Goal: Task Accomplishment & Management: Use online tool/utility

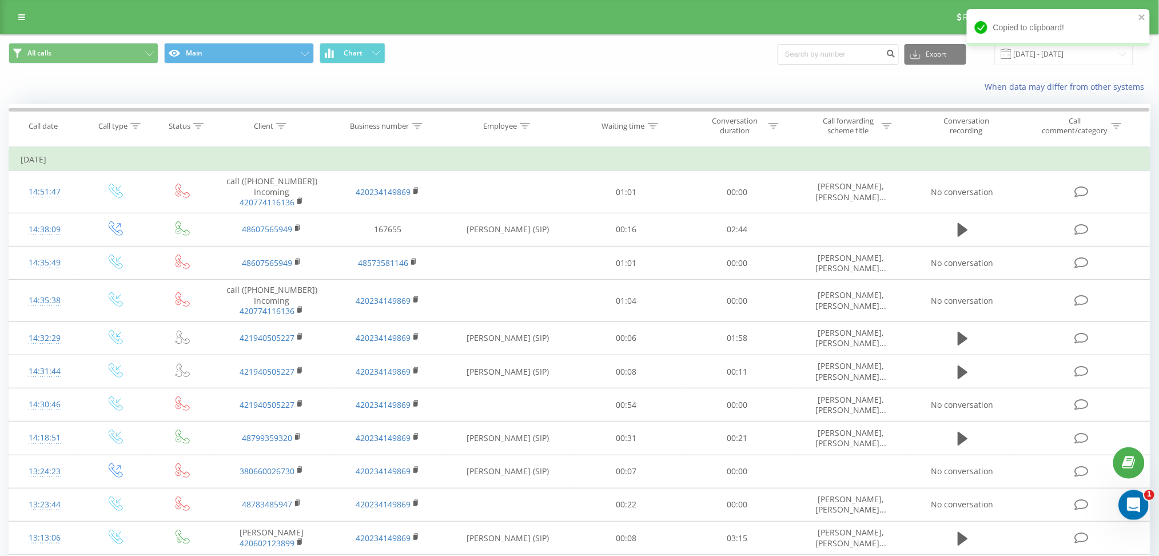
scroll to position [1, 0]
click at [1139, 502] on div "Відкрити програму для спілкування Intercom" at bounding box center [1131, 503] width 38 height 38
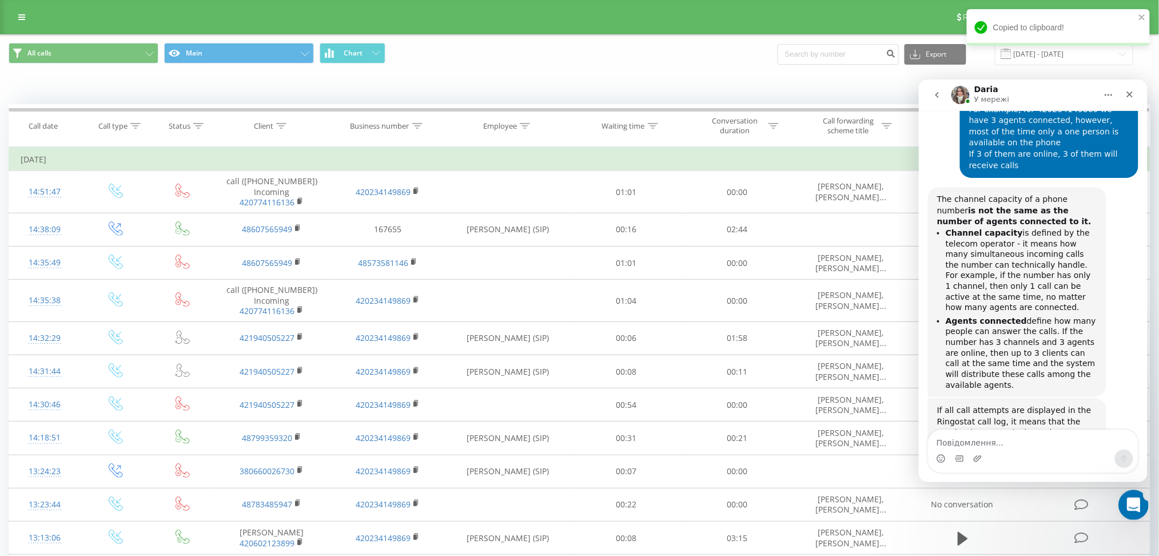
scroll to position [0, 0]
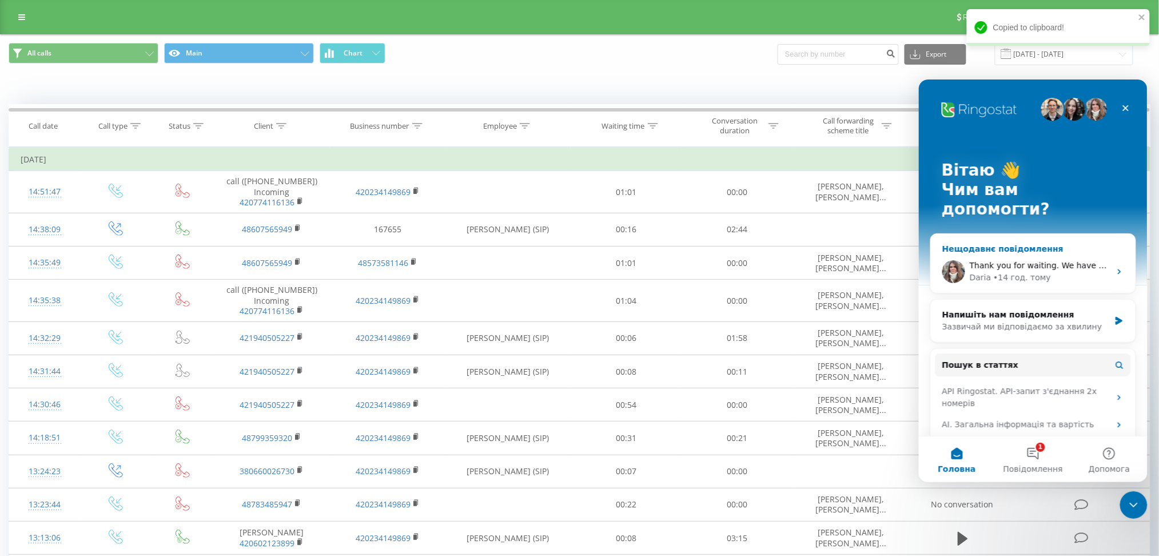
click at [1073, 250] on div "Thank you for waiting. We have checked the logs -the call was made from +420234…" at bounding box center [1032, 271] width 205 height 42
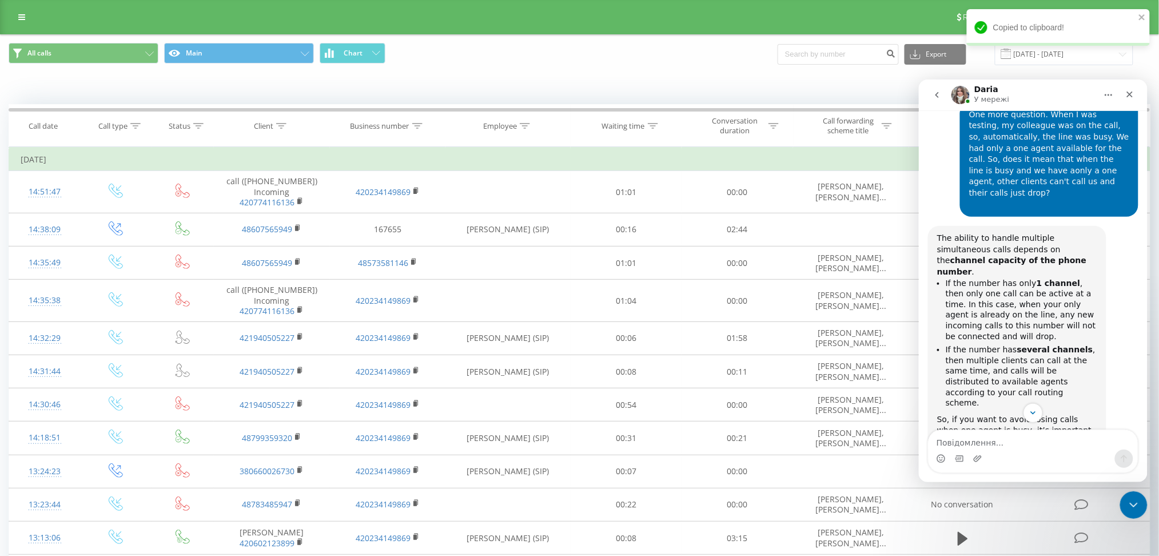
scroll to position [1895, 0]
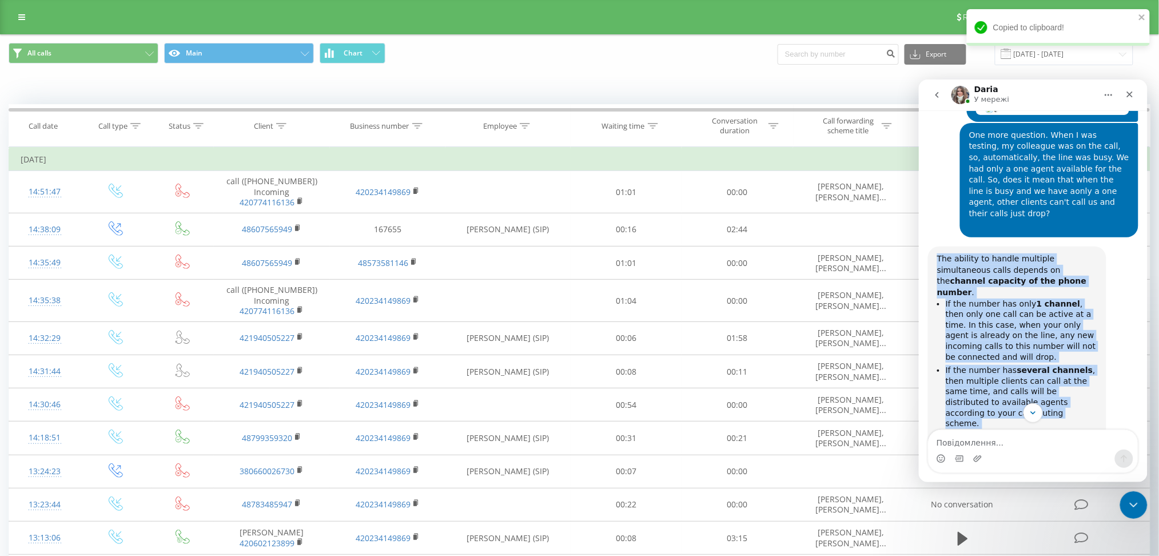
drag, startPoint x: 935, startPoint y: 146, endPoint x: 1053, endPoint y: 335, distance: 222.9
click at [1053, 335] on div "The ability to handle multiple simultaneous calls depends on the channel capaci…" at bounding box center [1016, 371] width 178 height 251
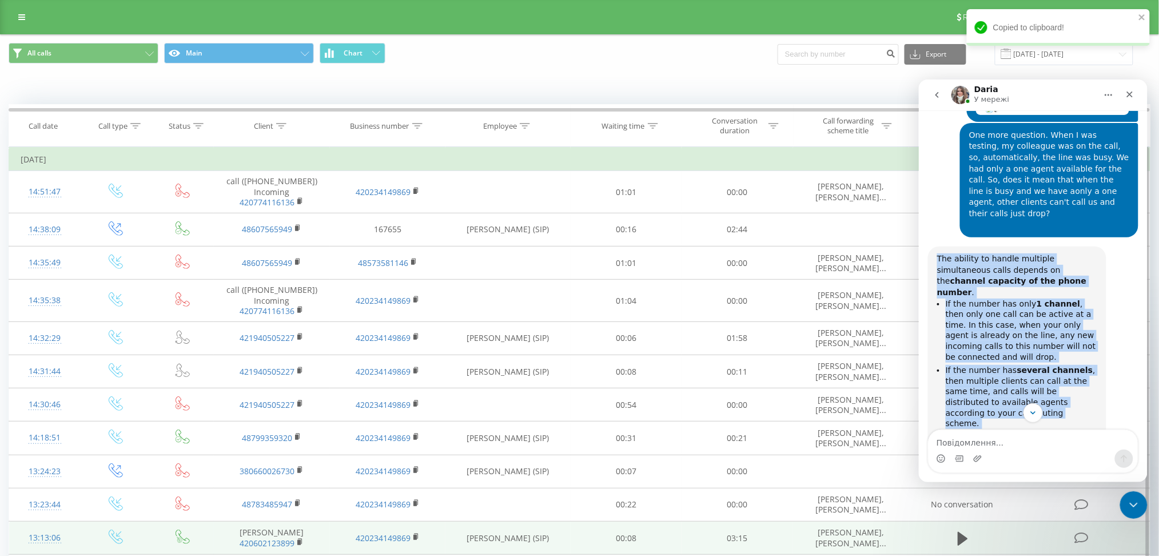
copy div "The ability to handle multiple simultaneous calls depends on the channel capaci…"
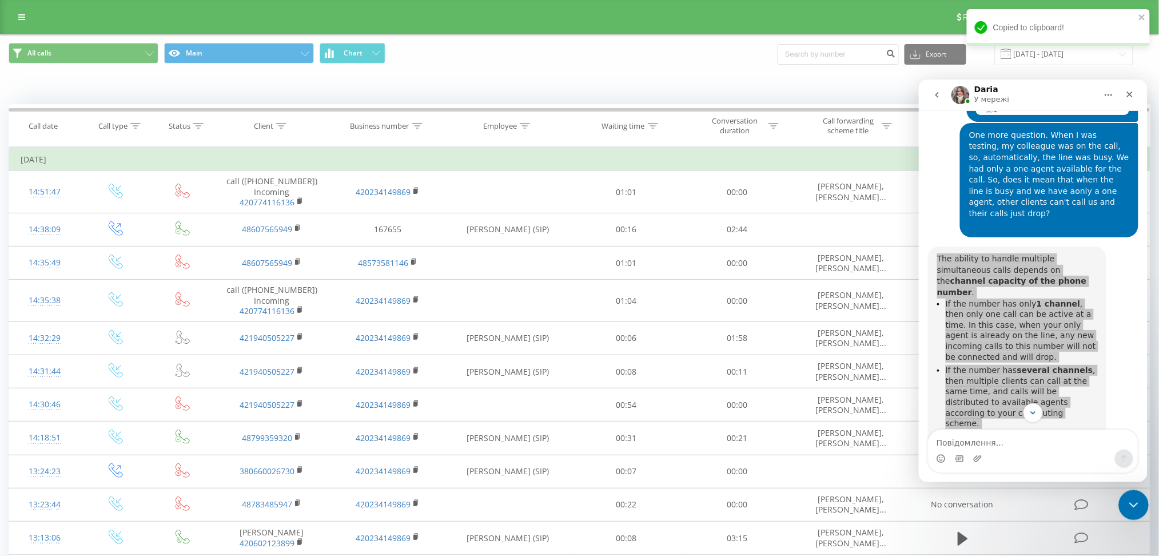
click at [1119, 497] on div "Закрити програму для спілкування Intercom" at bounding box center [1131, 502] width 27 height 27
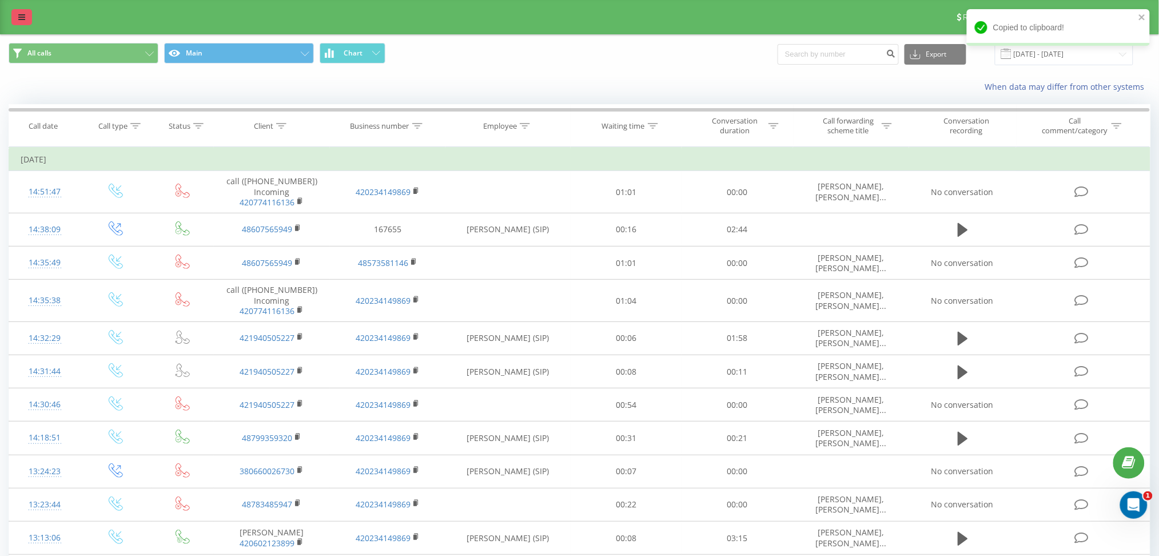
click at [30, 22] on link at bounding box center [21, 17] width 21 height 16
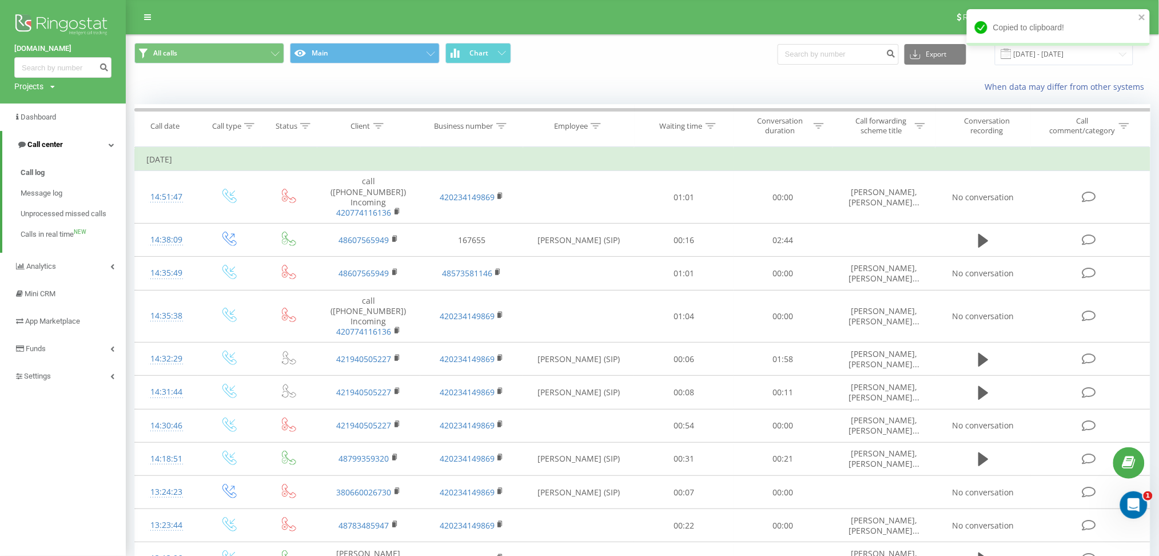
click at [109, 147] on icon at bounding box center [112, 145] width 6 height 6
click at [77, 142] on link "Call center" at bounding box center [63, 144] width 126 height 27
click at [42, 214] on span "Unprocessed missed calls" at bounding box center [64, 213] width 87 height 11
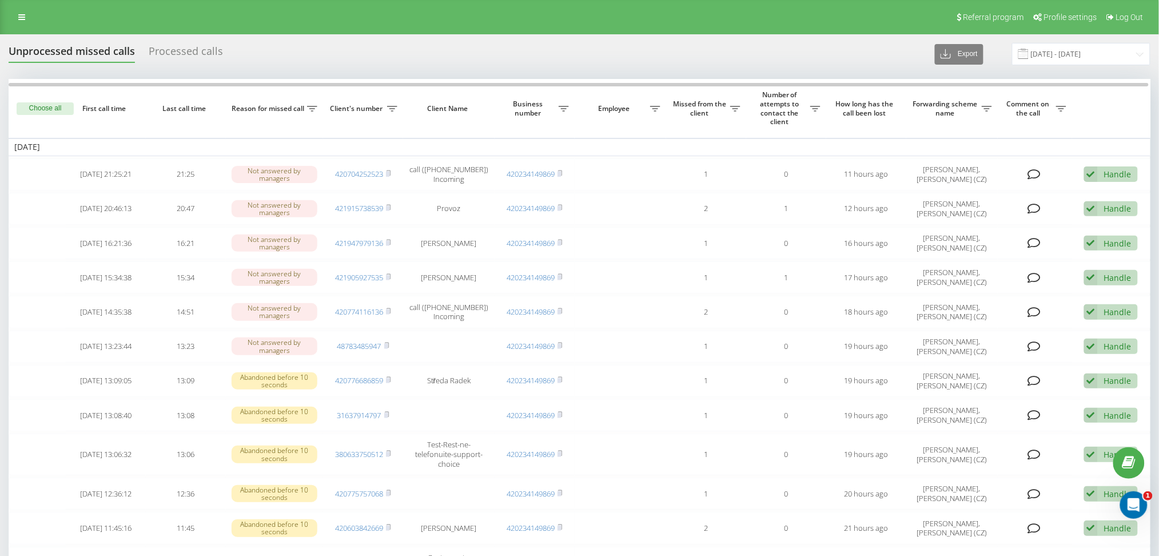
click at [222, 61] on div "Unprocessed missed calls Processed calls" at bounding box center [123, 54] width 228 height 18
click at [211, 55] on div "Processed calls" at bounding box center [186, 54] width 74 height 18
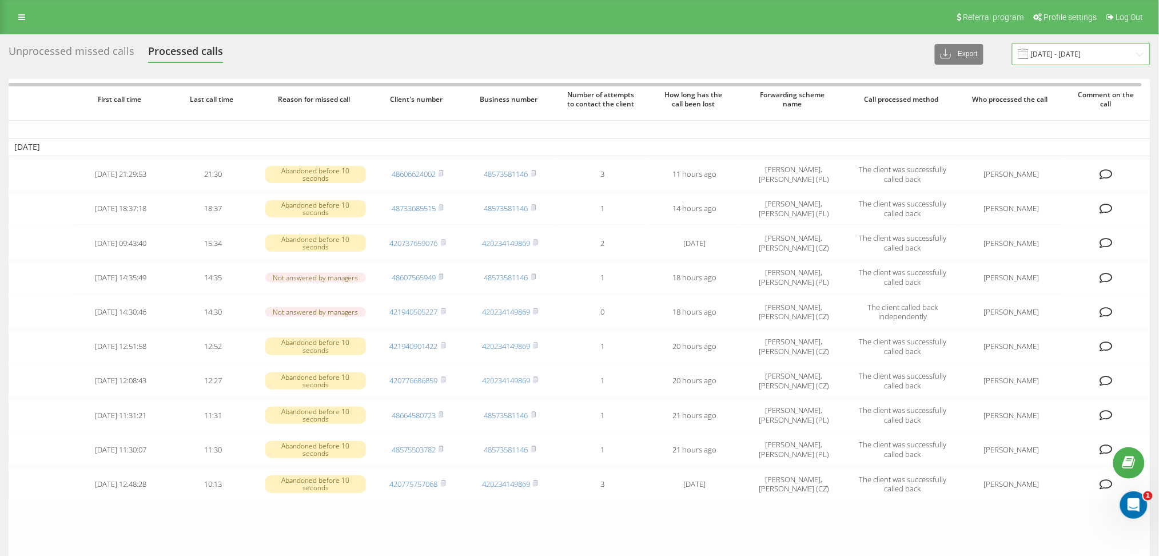
click at [1109, 53] on input "[DATE] - [DATE]" at bounding box center [1081, 54] width 138 height 22
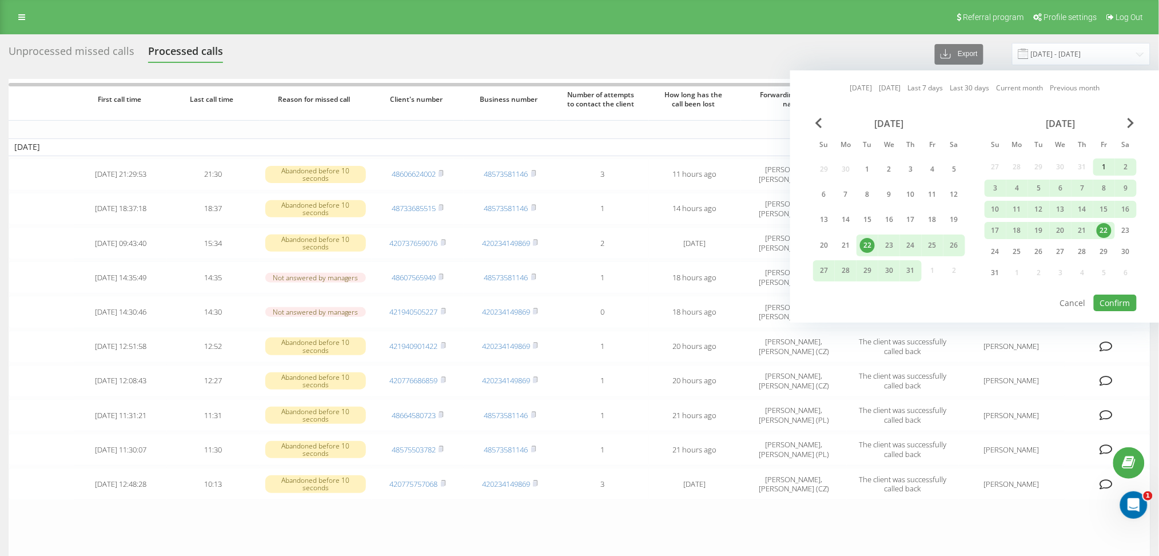
click at [1108, 161] on div "1" at bounding box center [1103, 166] width 15 height 15
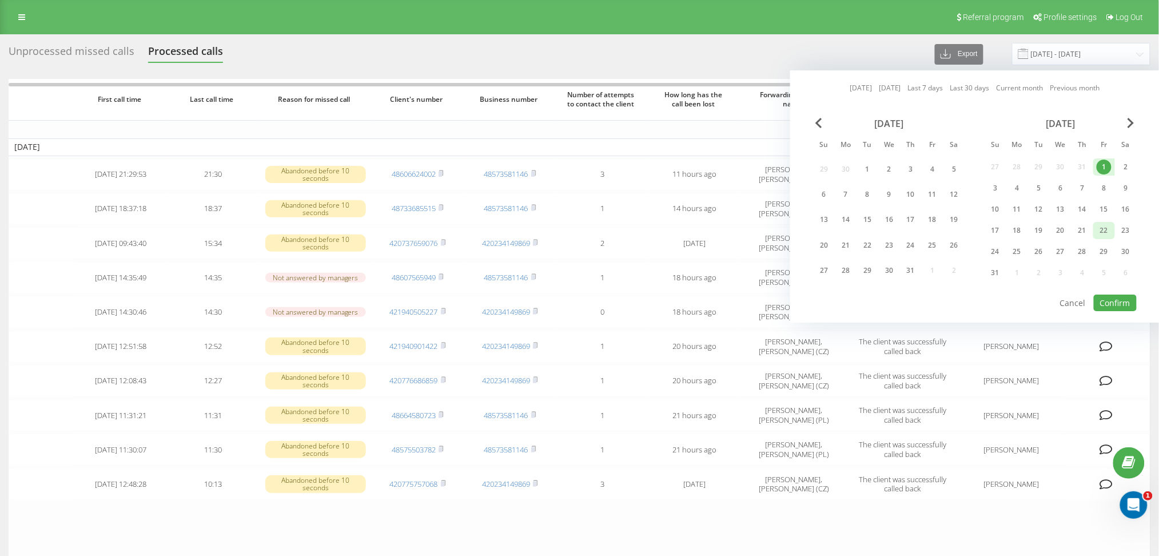
click at [1108, 230] on div "22" at bounding box center [1103, 230] width 15 height 15
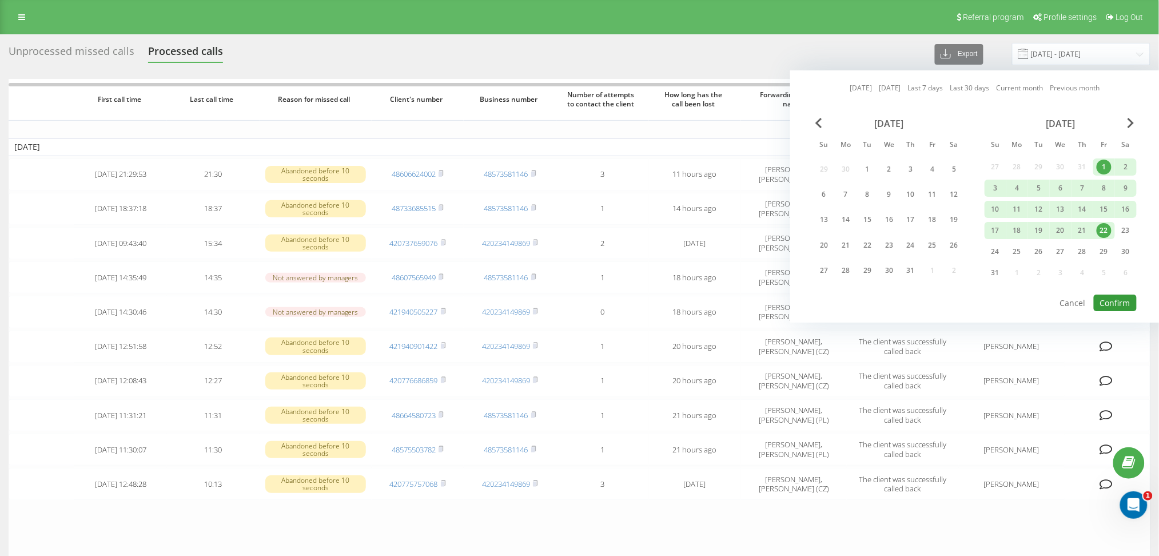
click at [1102, 303] on button "Confirm" at bounding box center [1115, 302] width 43 height 17
type input "[DATE] - [DATE]"
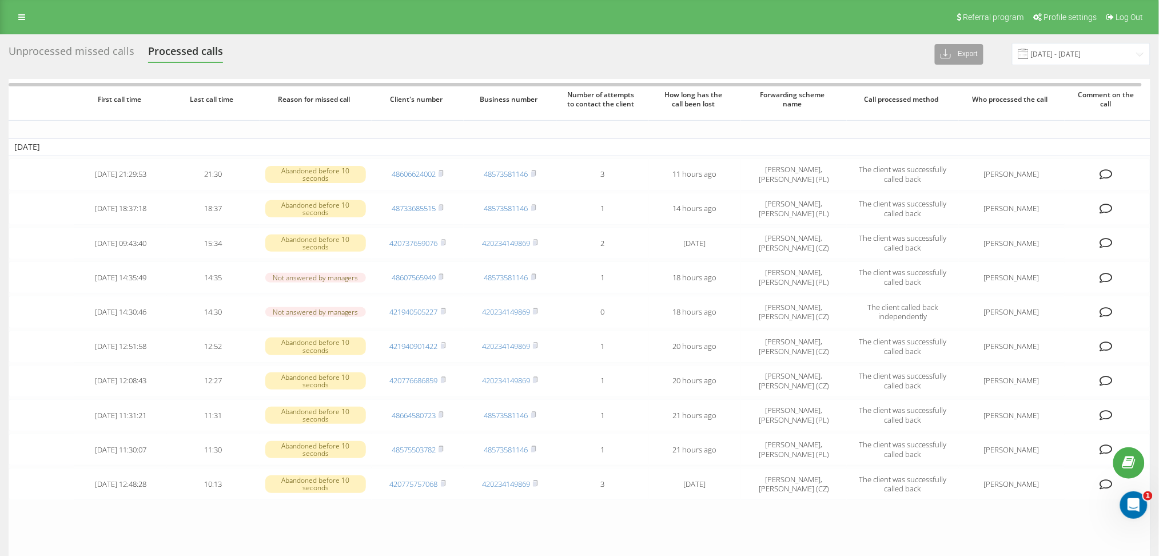
click at [979, 54] on button "Export" at bounding box center [959, 54] width 49 height 21
click at [975, 99] on div ".xlsx" at bounding box center [965, 96] width 61 height 21
click at [73, 53] on div "Unprocessed missed calls" at bounding box center [72, 54] width 126 height 18
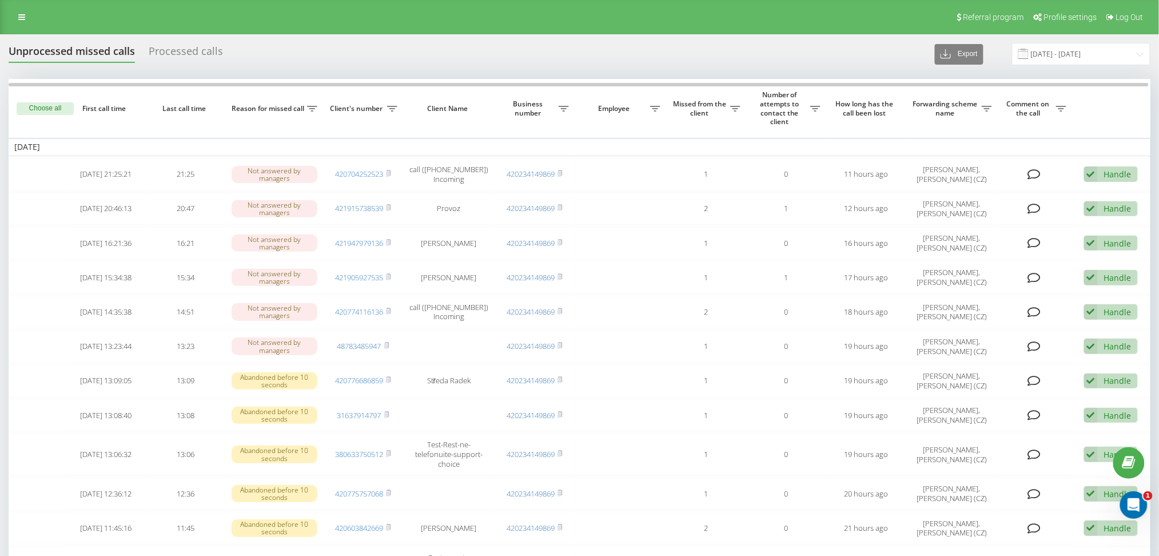
click at [1073, 49] on input "[DATE] - [DATE]" at bounding box center [1081, 54] width 138 height 22
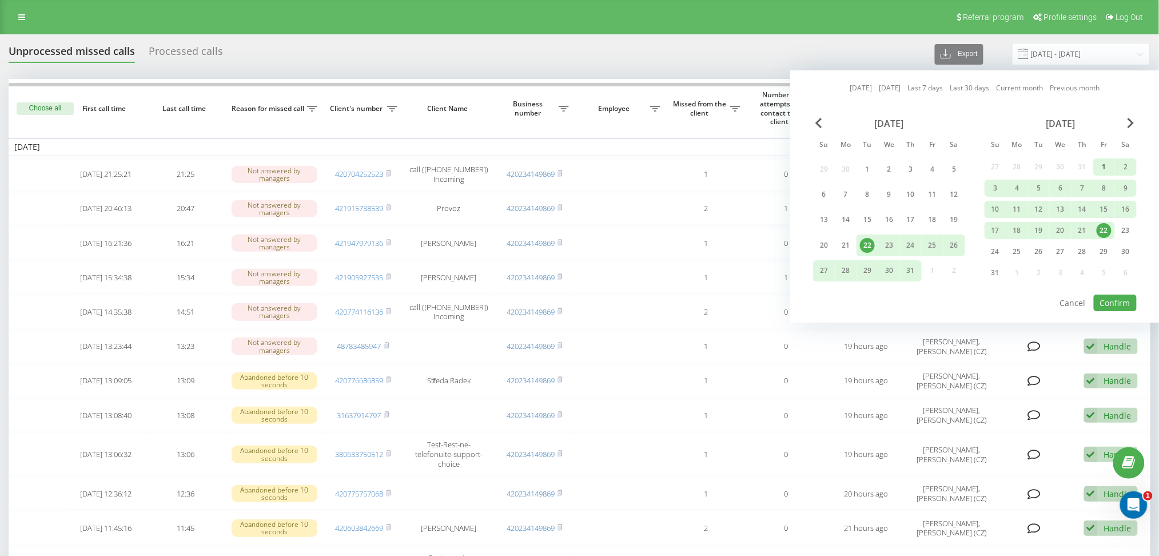
click at [1104, 169] on div "1" at bounding box center [1103, 166] width 15 height 15
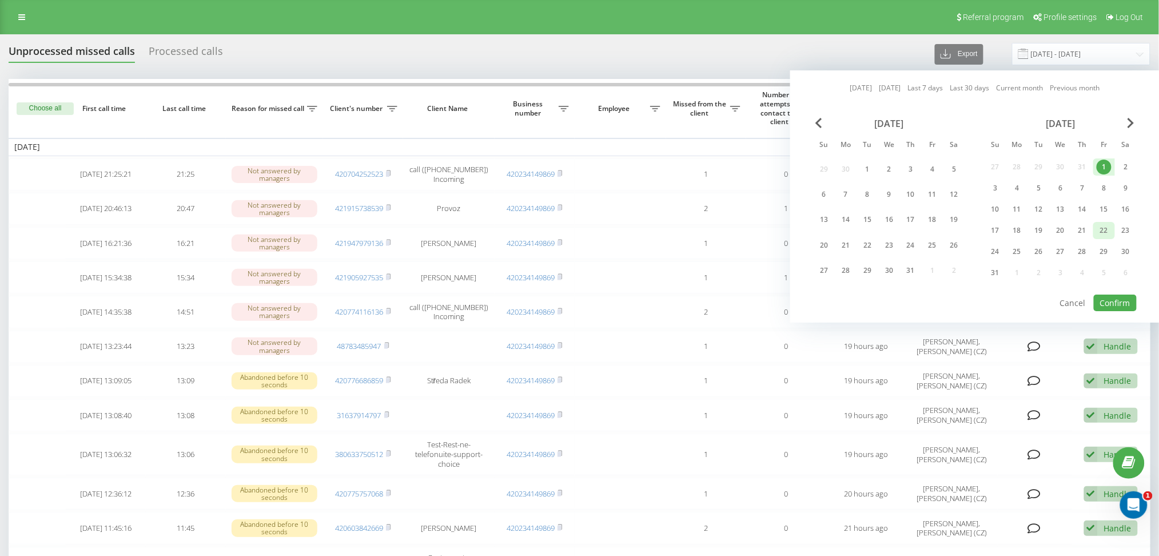
click at [1105, 232] on div "22" at bounding box center [1103, 230] width 15 height 15
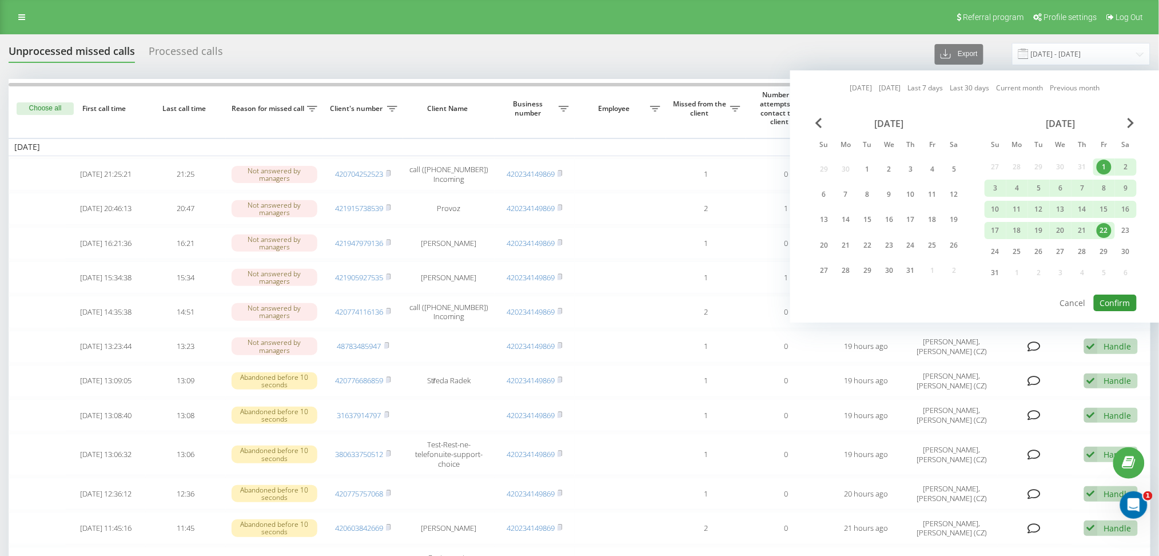
click at [1116, 307] on button "Confirm" at bounding box center [1115, 302] width 43 height 17
type input "[DATE] - [DATE]"
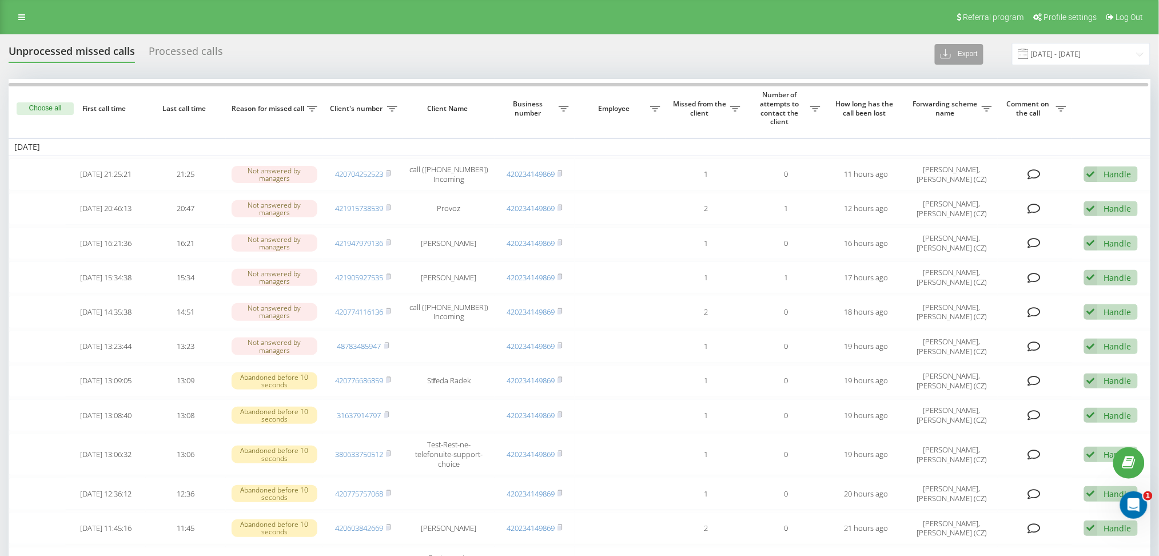
click at [980, 51] on button "Export" at bounding box center [959, 54] width 49 height 21
click at [979, 98] on div ".xlsx" at bounding box center [965, 96] width 61 height 21
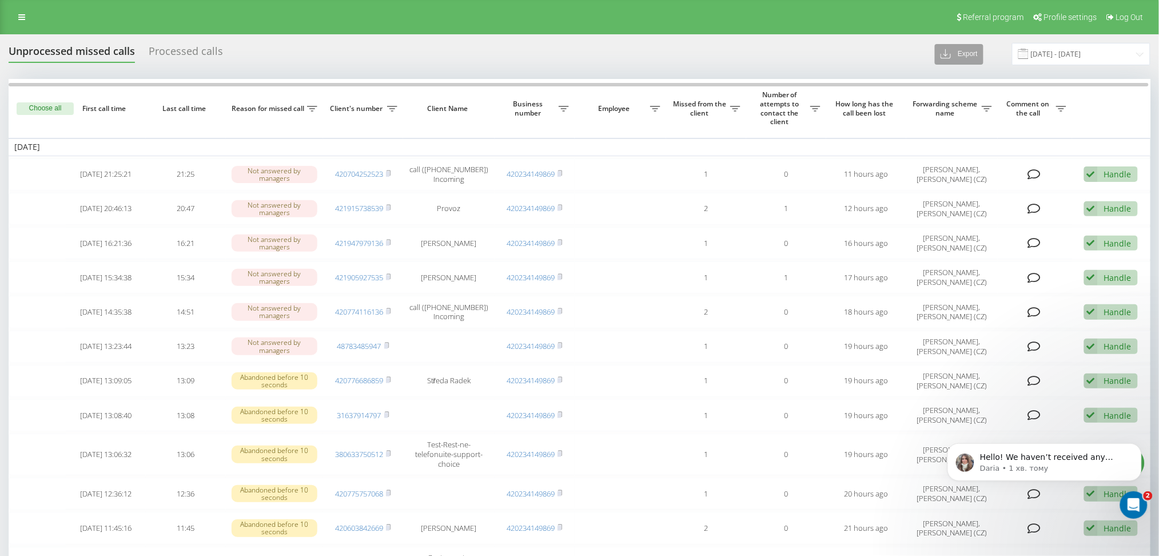
click at [983, 56] on button "Export" at bounding box center [959, 54] width 49 height 21
click at [961, 94] on span ".xlsx" at bounding box center [952, 95] width 17 height 11
click at [209, 55] on div "Processed calls" at bounding box center [186, 54] width 74 height 18
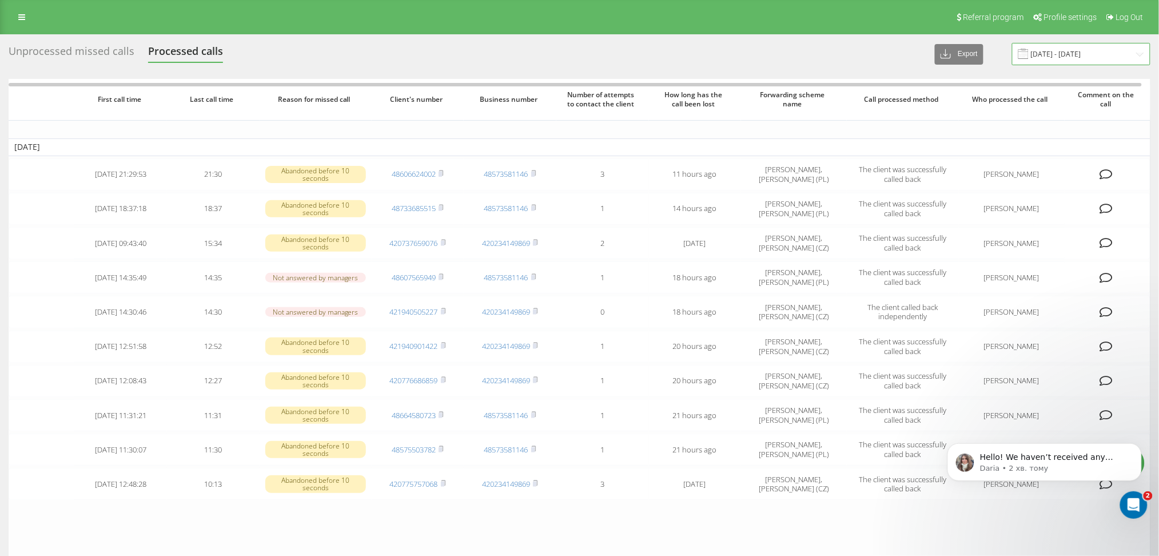
click at [1060, 54] on input "[DATE] - [DATE]" at bounding box center [1081, 54] width 138 height 22
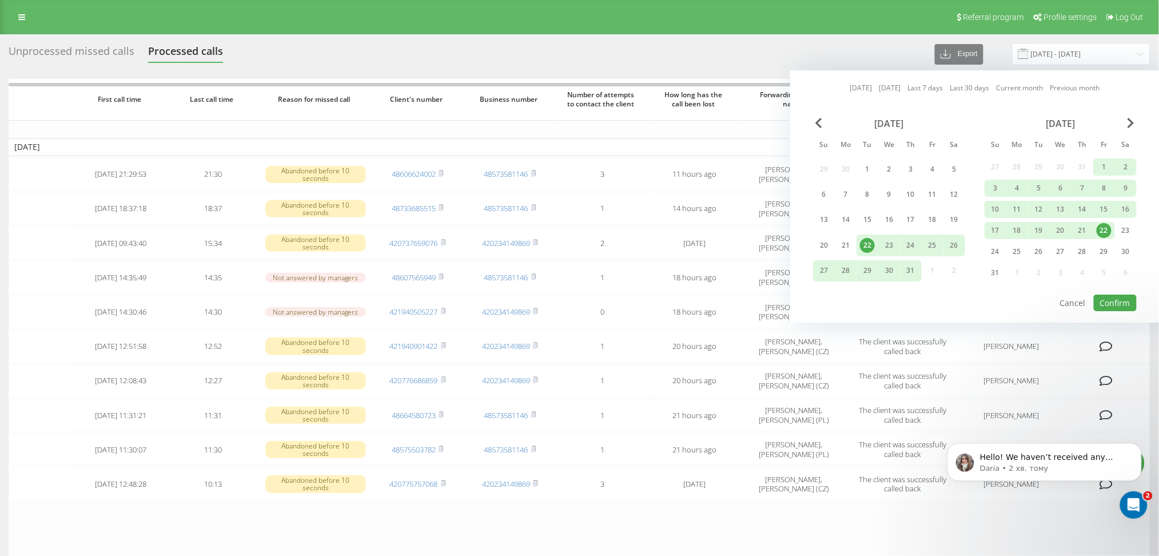
drag, startPoint x: 1104, startPoint y: 163, endPoint x: 1104, endPoint y: 221, distance: 57.2
click at [1104, 164] on div "1" at bounding box center [1103, 166] width 15 height 15
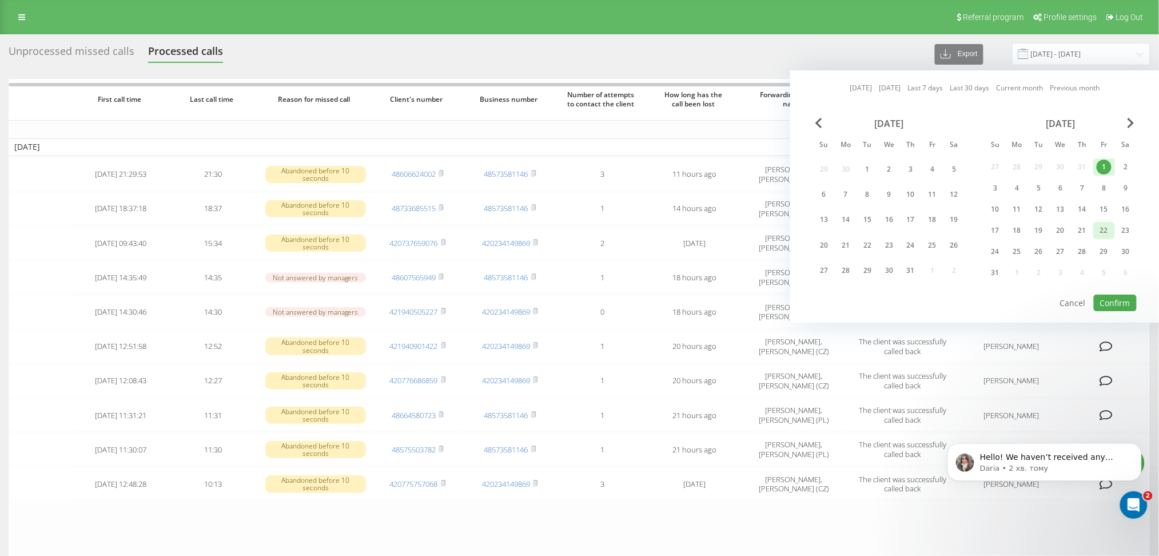
click at [1103, 234] on div "22" at bounding box center [1103, 230] width 15 height 15
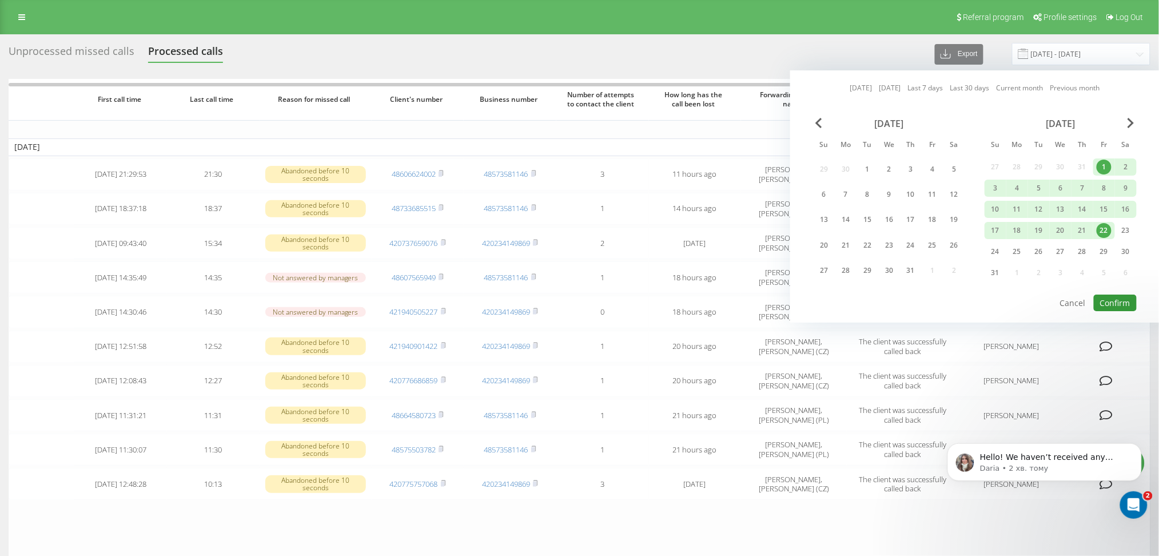
click at [1111, 298] on button "Confirm" at bounding box center [1115, 302] width 43 height 17
type input "[DATE] - [DATE]"
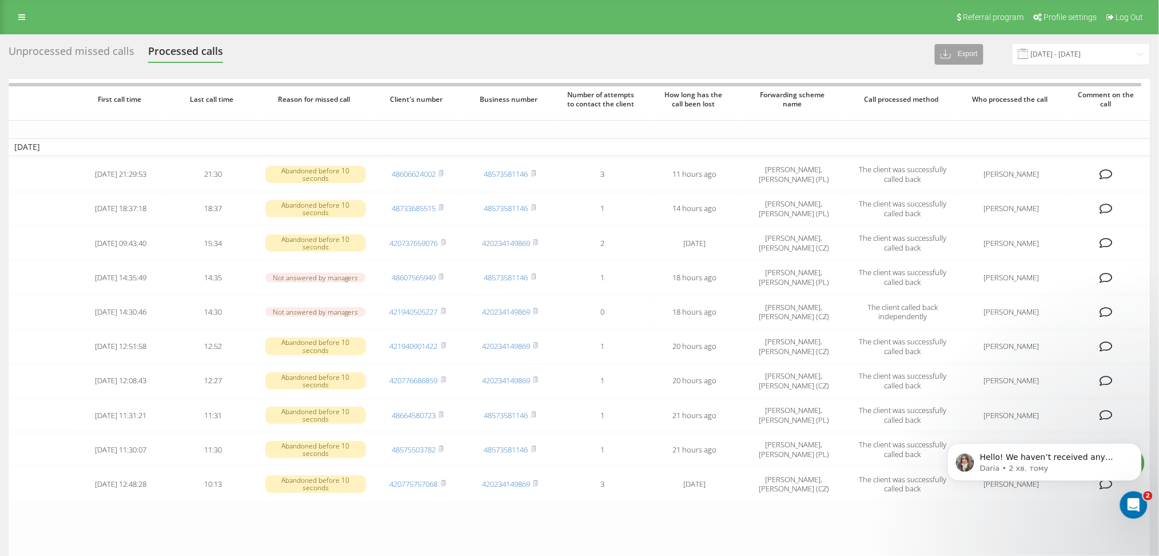
click at [975, 46] on button "Export" at bounding box center [959, 54] width 49 height 21
click at [961, 100] on span ".xlsx" at bounding box center [952, 95] width 17 height 11
click at [89, 51] on div "Unprocessed missed calls" at bounding box center [72, 54] width 126 height 18
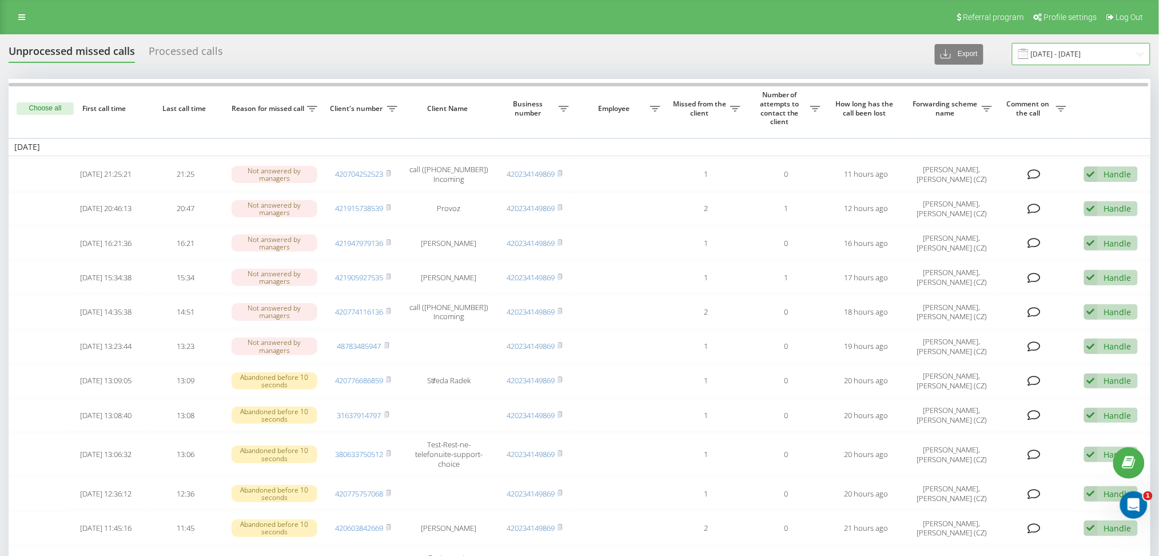
click at [1074, 48] on input "[DATE] - [DATE]" at bounding box center [1081, 54] width 138 height 22
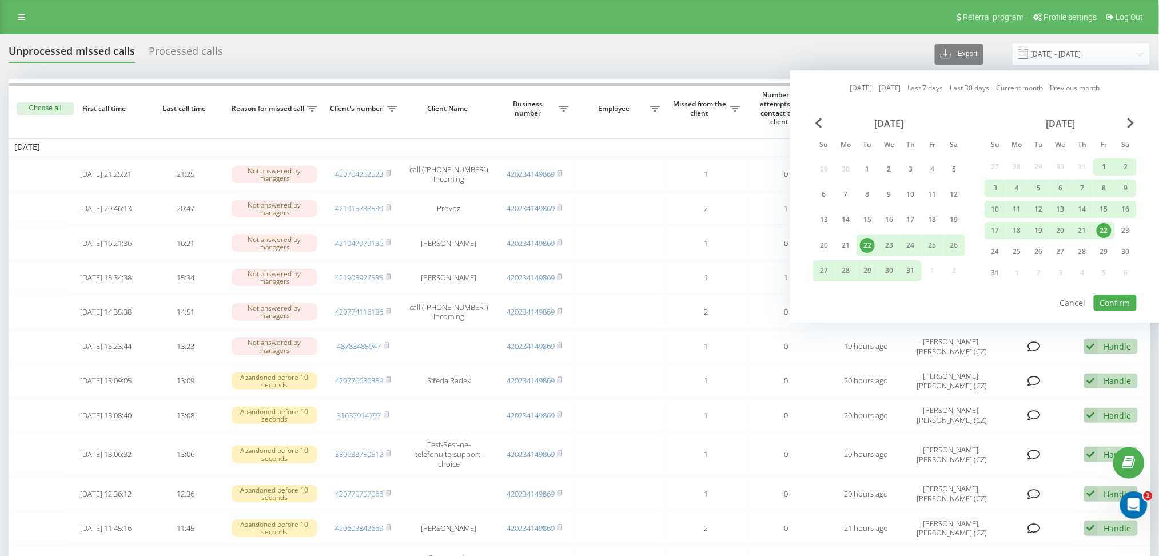
drag, startPoint x: 1103, startPoint y: 161, endPoint x: 1104, endPoint y: 169, distance: 8.1
click at [1104, 161] on div "1" at bounding box center [1103, 166] width 15 height 15
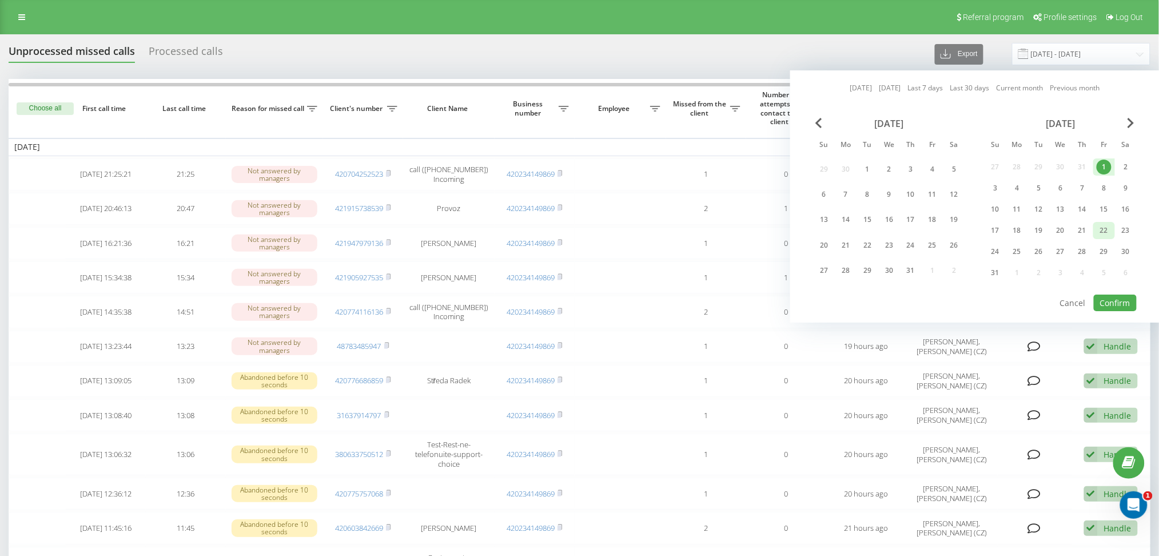
click at [1109, 229] on div "22" at bounding box center [1103, 230] width 15 height 15
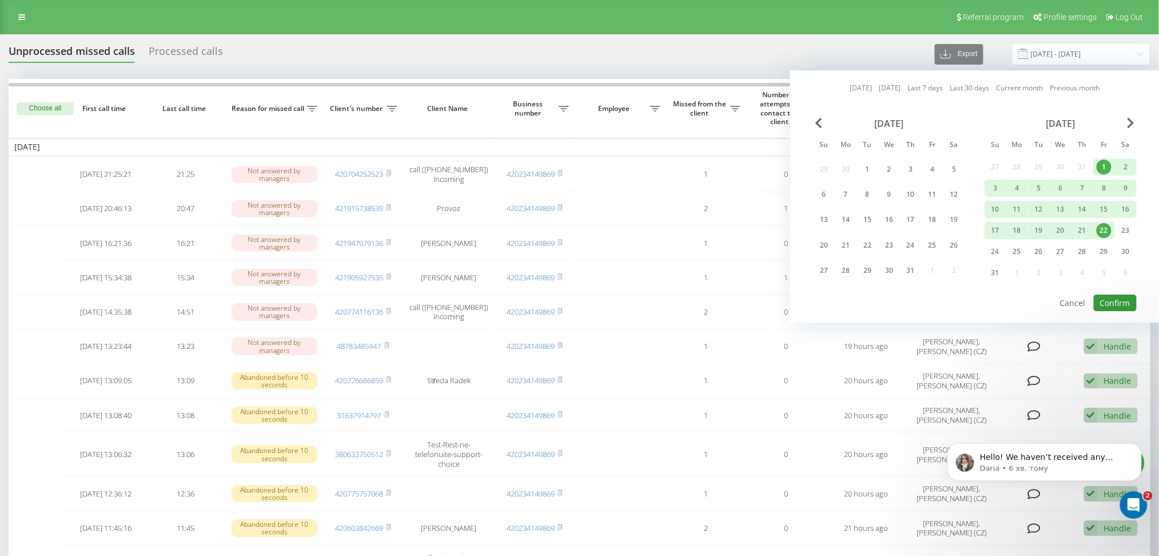
click at [1114, 296] on button "Confirm" at bounding box center [1115, 302] width 43 height 17
type input "[DATE] - [DATE]"
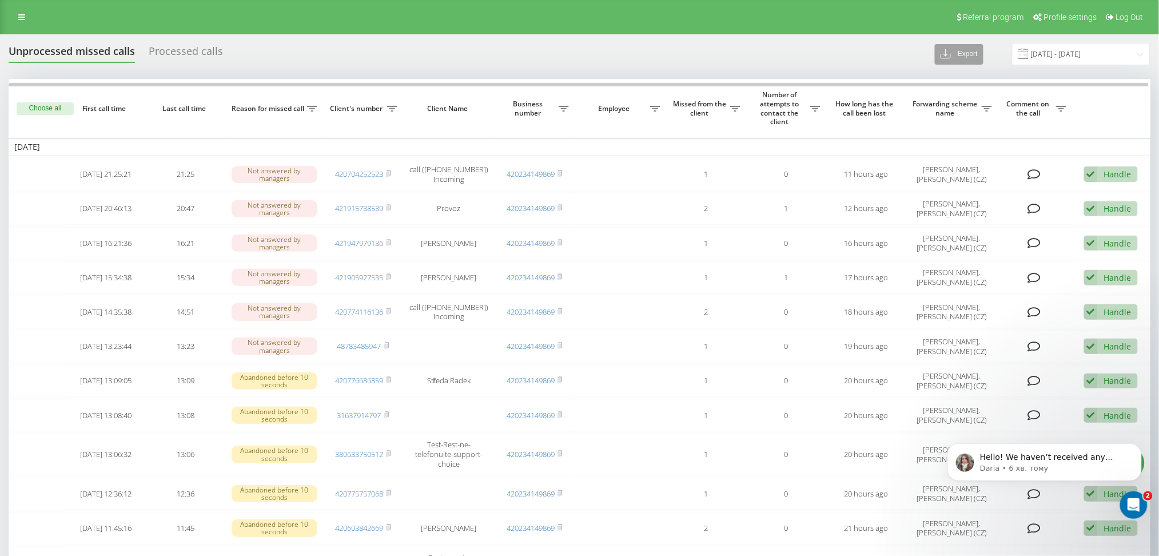
click at [983, 51] on button "Export" at bounding box center [959, 54] width 49 height 21
click at [979, 99] on div ".xlsx" at bounding box center [965, 96] width 61 height 21
click at [26, 17] on link at bounding box center [21, 17] width 21 height 16
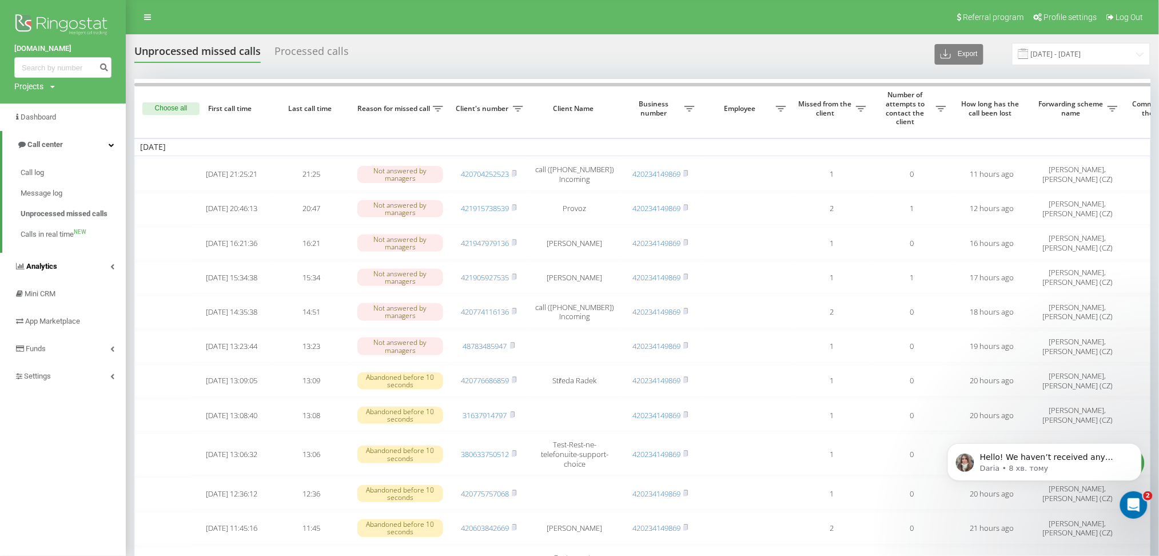
click at [50, 264] on span "Analytics" at bounding box center [41, 266] width 31 height 9
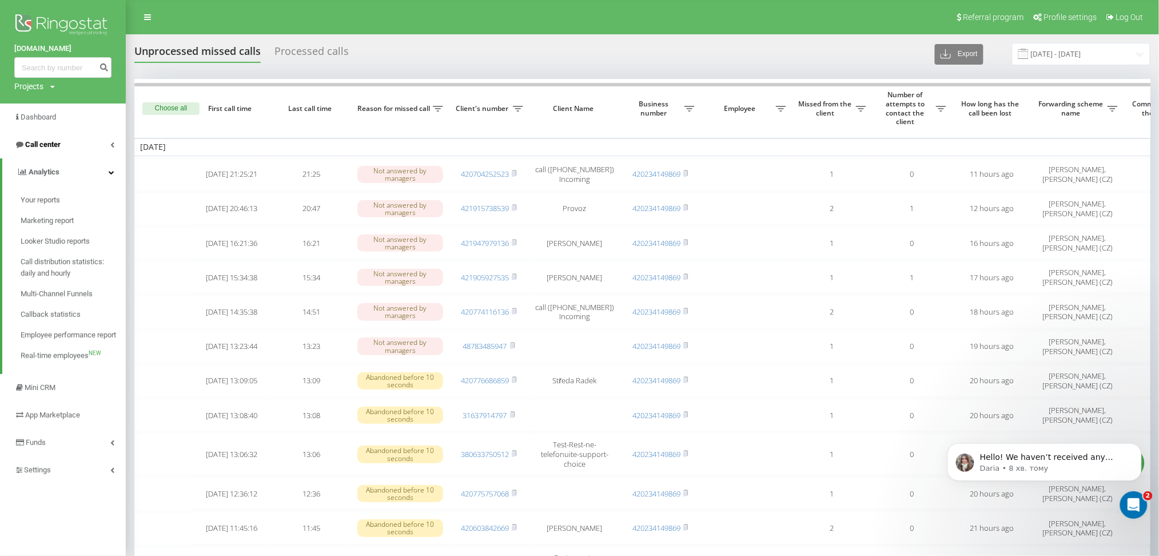
click at [75, 147] on link "Call center" at bounding box center [63, 144] width 126 height 27
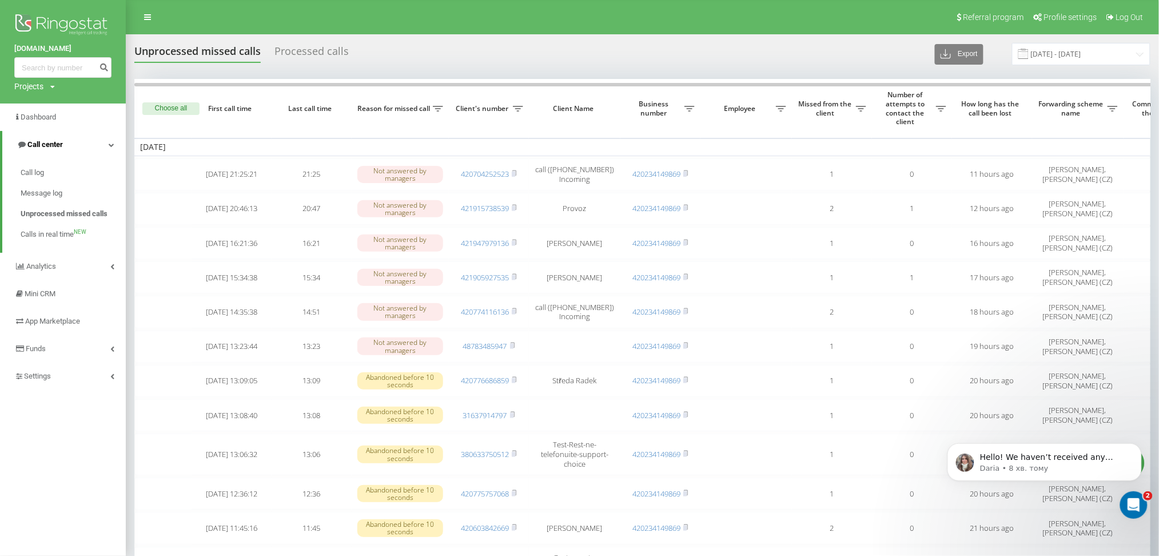
click at [75, 147] on link "Call center" at bounding box center [63, 144] width 123 height 27
click at [66, 167] on link "Analytics" at bounding box center [63, 171] width 126 height 27
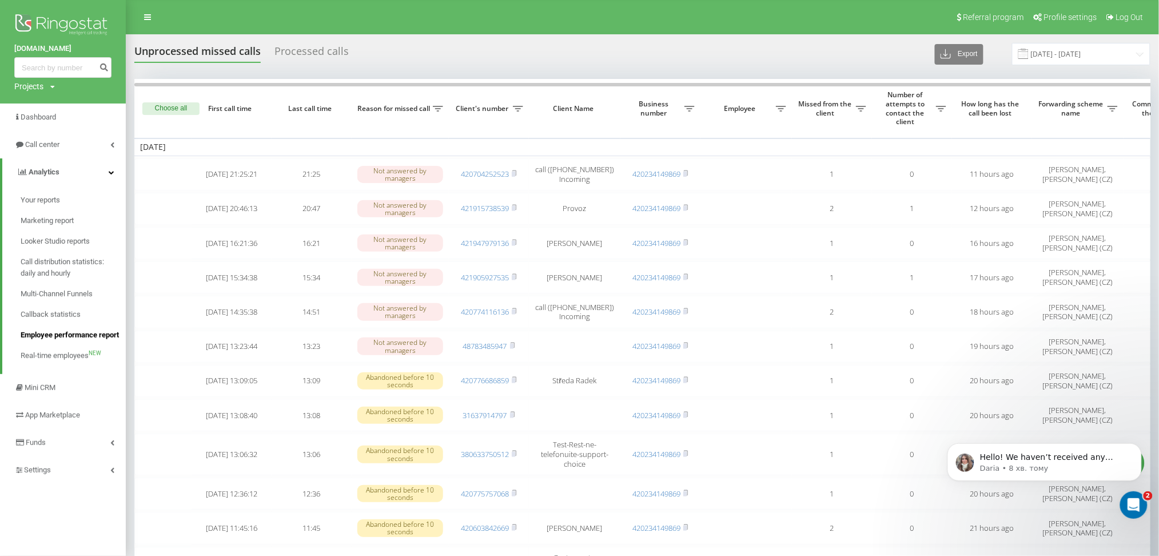
click at [56, 334] on span "Employee performance report" at bounding box center [70, 334] width 98 height 11
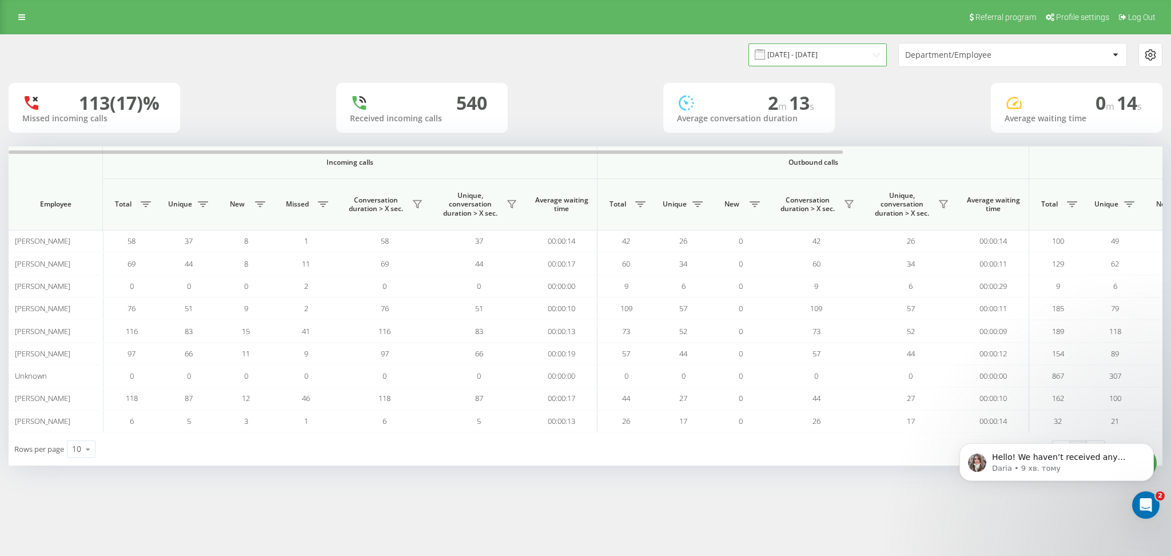
click at [817, 55] on input "[DATE] - [DATE]" at bounding box center [817, 54] width 138 height 22
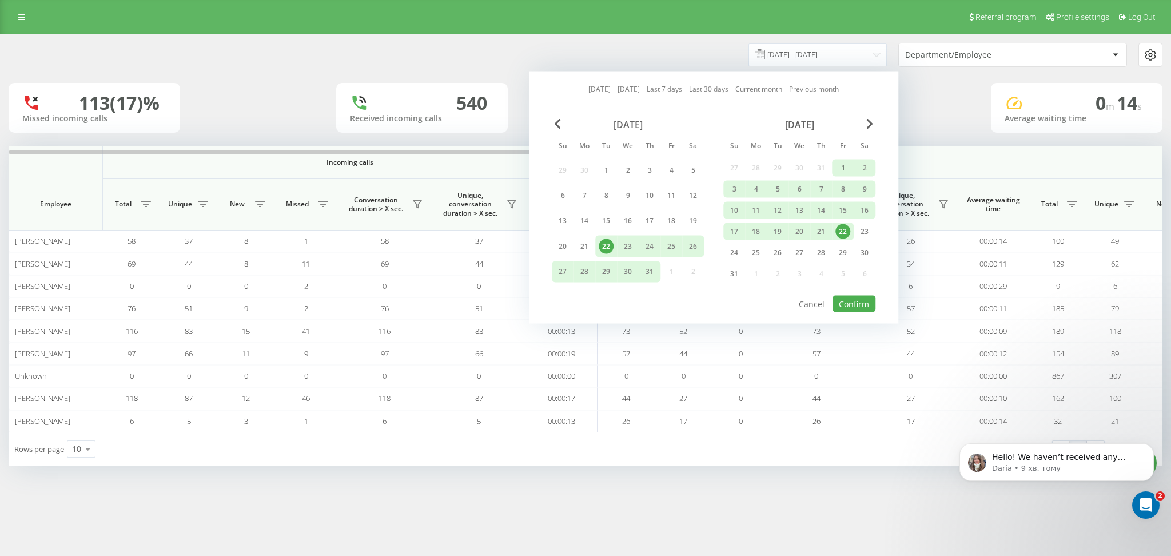
click at [839, 166] on div "1" at bounding box center [842, 168] width 15 height 15
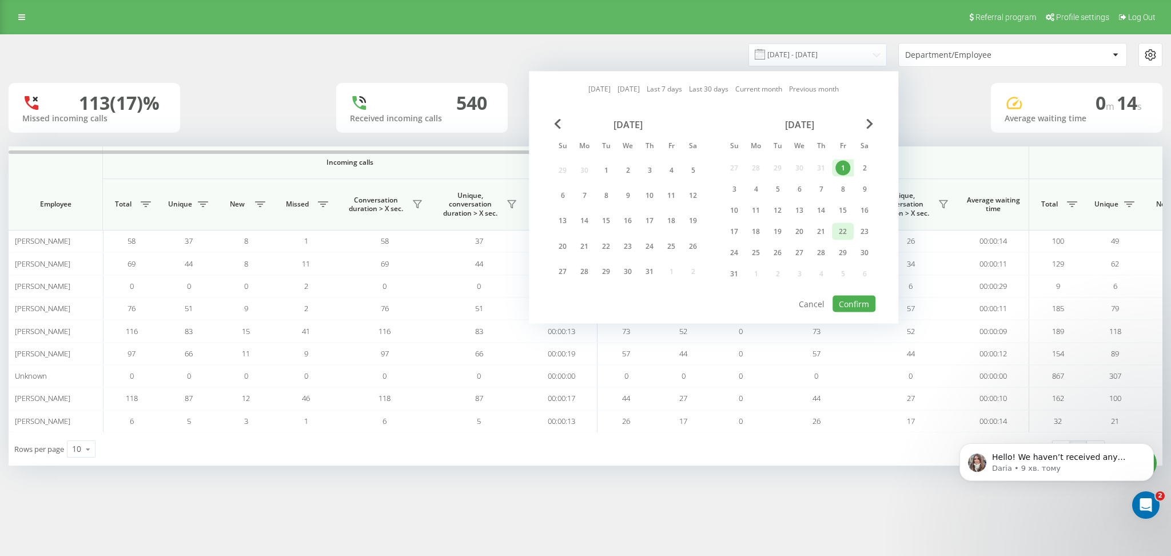
click at [845, 234] on div "22" at bounding box center [842, 231] width 15 height 15
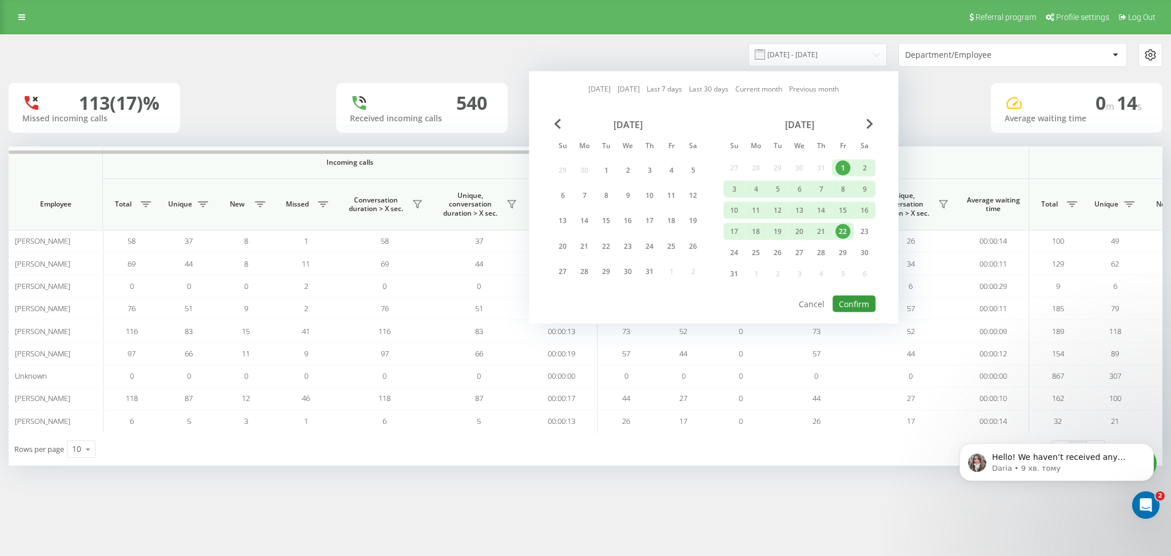
click at [847, 300] on button "Confirm" at bounding box center [853, 304] width 43 height 17
type input "[DATE] - [DATE]"
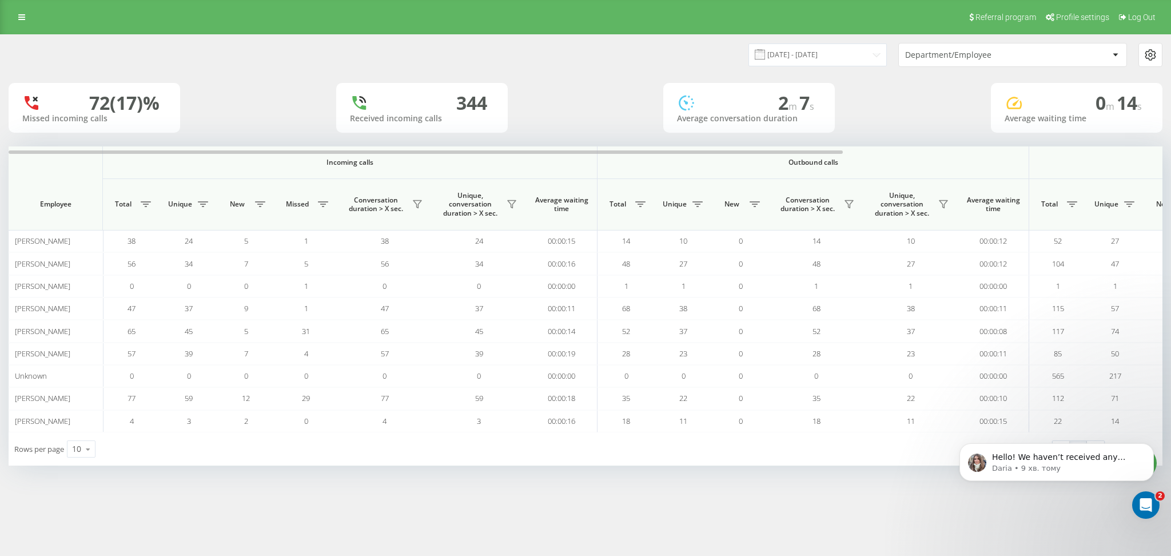
click at [976, 49] on div "Department/Employee" at bounding box center [1013, 54] width 228 height 23
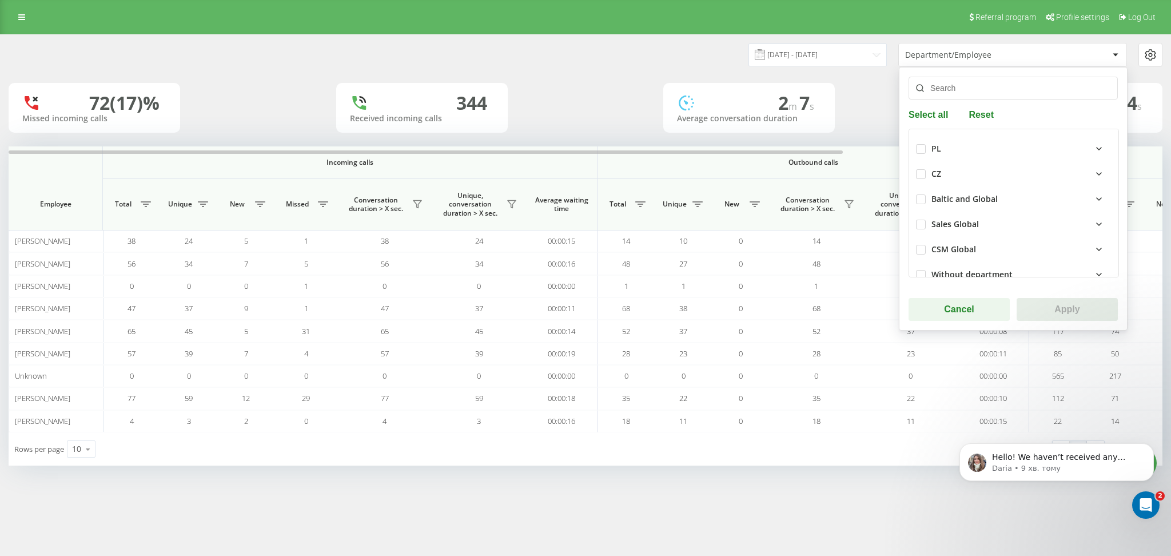
click at [927, 172] on div "CZ" at bounding box center [1013, 173] width 195 height 25
click at [924, 169] on label at bounding box center [921, 169] width 10 height 0
checkbox input "true"
click at [1052, 312] on button "Apply" at bounding box center [1066, 309] width 101 height 23
